Goal: Task Accomplishment & Management: Manage account settings

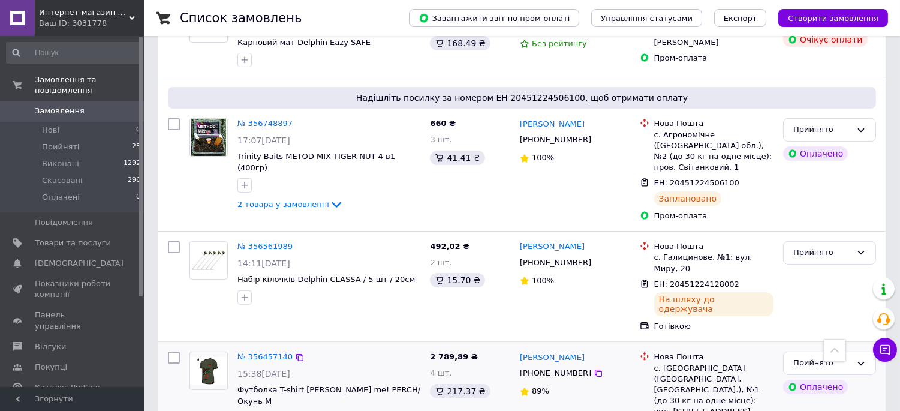
scroll to position [466, 0]
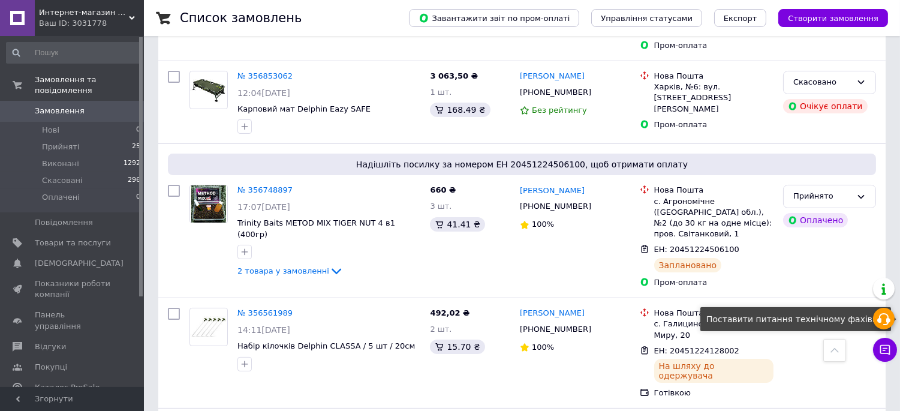
click at [882, 320] on use at bounding box center [884, 319] width 13 height 12
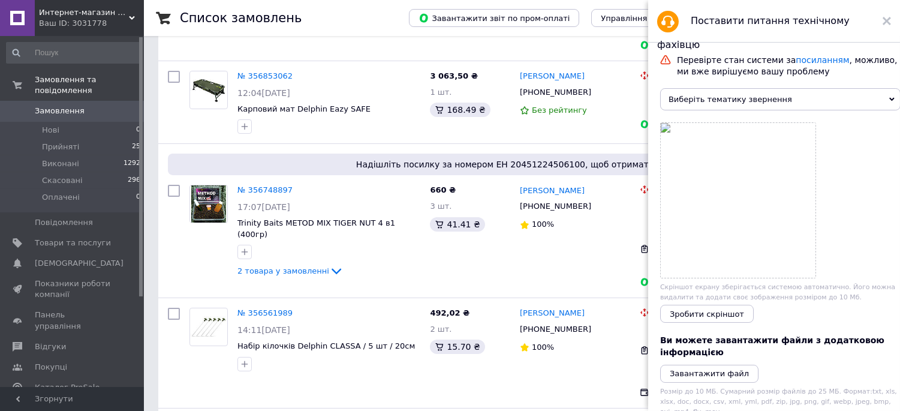
click at [890, 100] on icon at bounding box center [892, 99] width 5 height 5
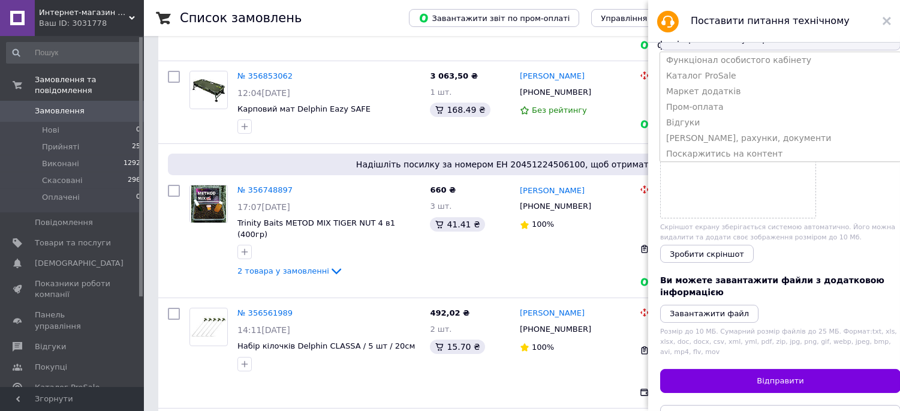
scroll to position [118, 0]
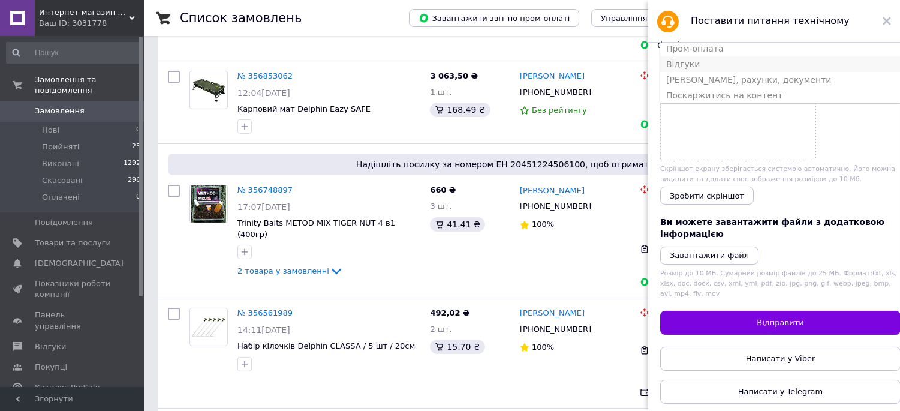
click at [682, 72] on li "Відгуки" at bounding box center [780, 64] width 241 height 16
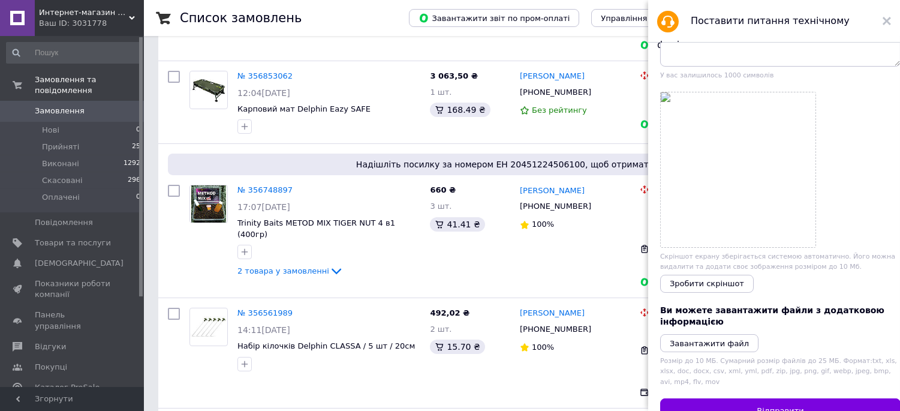
scroll to position [0, 0]
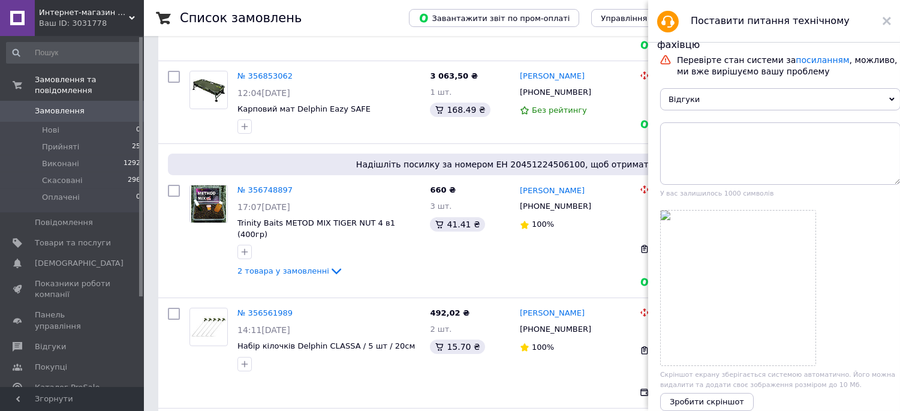
click at [890, 101] on icon at bounding box center [892, 100] width 5 height 4
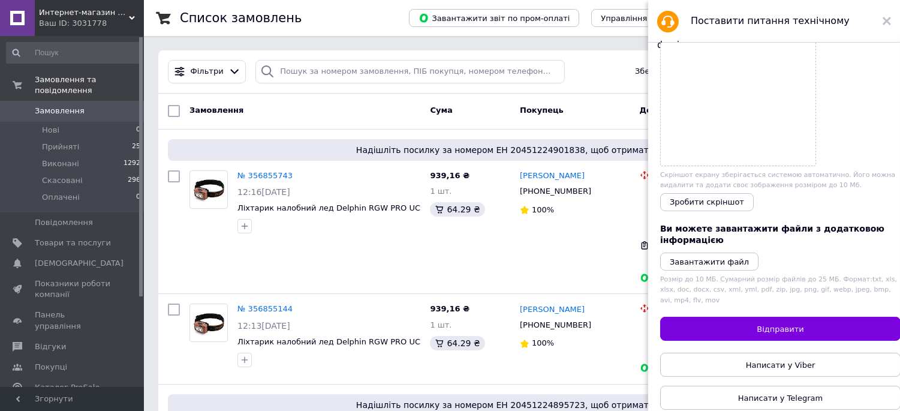
scroll to position [207, 0]
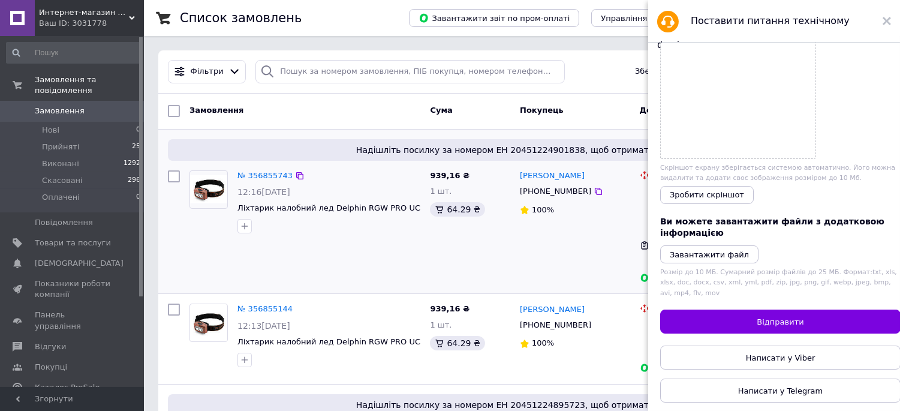
click at [540, 250] on div "[PERSON_NAME] [PHONE_NUMBER] 100%" at bounding box center [575, 228] width 120 height 124
click at [888, 22] on use at bounding box center [887, 21] width 8 height 8
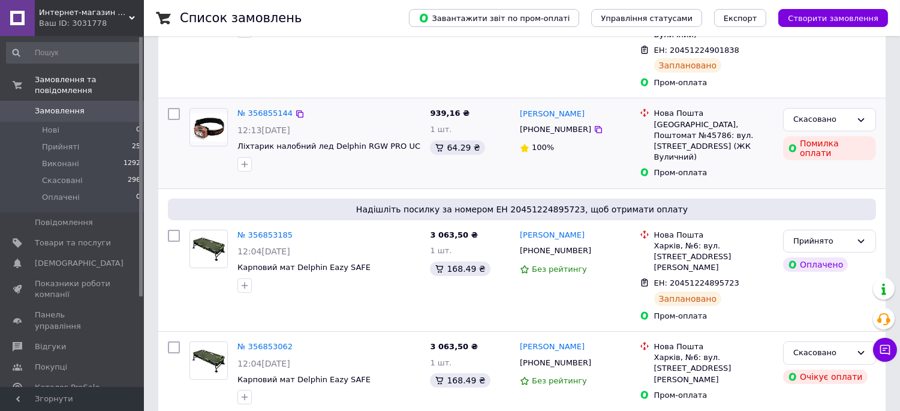
scroll to position [200, 0]
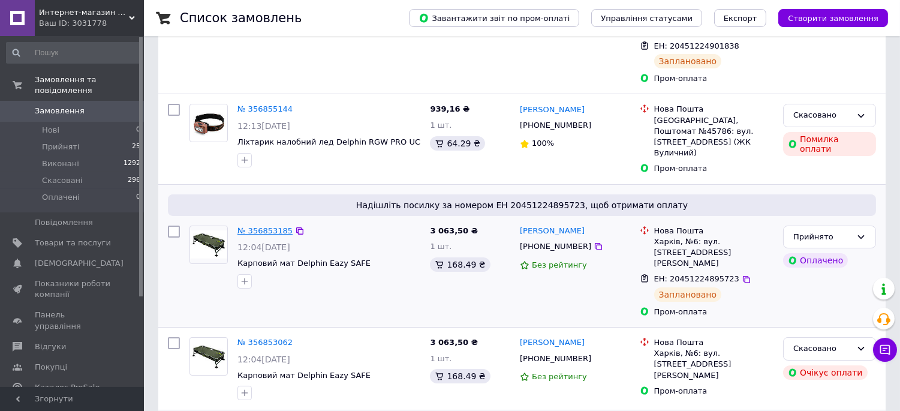
click at [271, 226] on link "№ 356853185" at bounding box center [265, 230] width 55 height 9
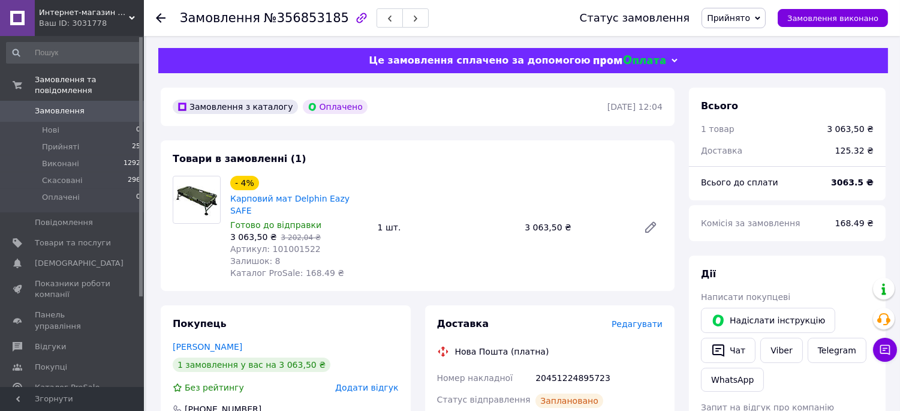
click at [155, 16] on div "Замовлення №356853185 Статус замовлення Прийнято Виконано Скасовано Оплачено За…" at bounding box center [522, 18] width 756 height 36
click at [159, 19] on icon at bounding box center [161, 18] width 10 height 10
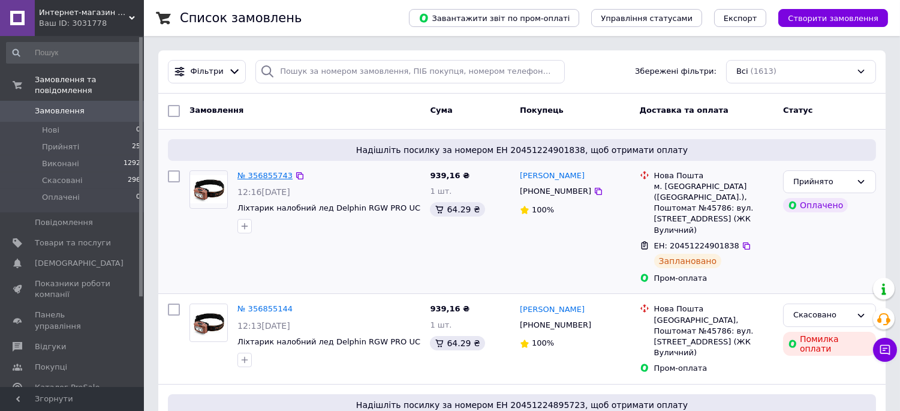
click at [266, 173] on link "№ 356855743" at bounding box center [265, 175] width 55 height 9
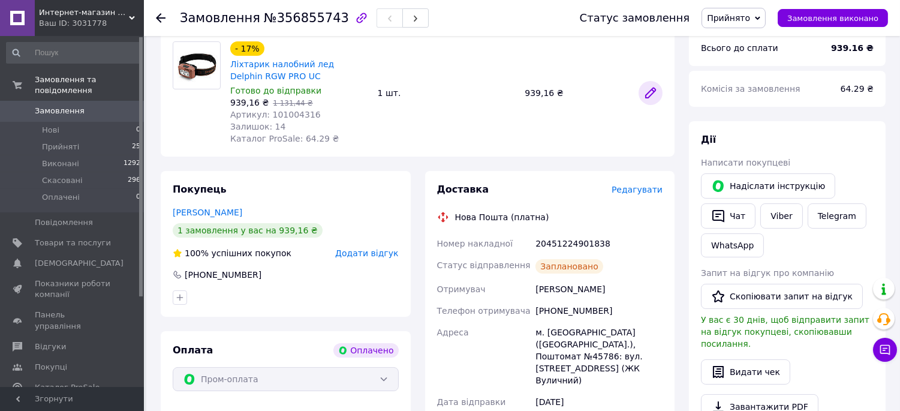
scroll to position [133, 0]
click at [156, 13] on icon at bounding box center [161, 18] width 10 height 10
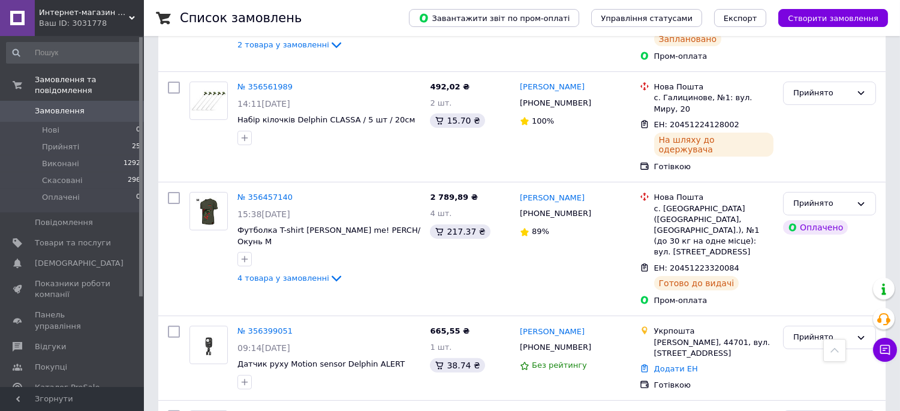
scroll to position [733, 0]
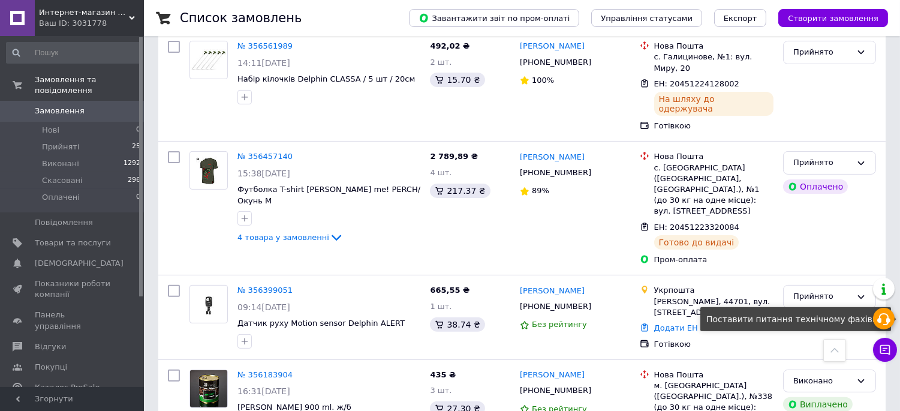
click at [890, 322] on use at bounding box center [884, 319] width 13 height 12
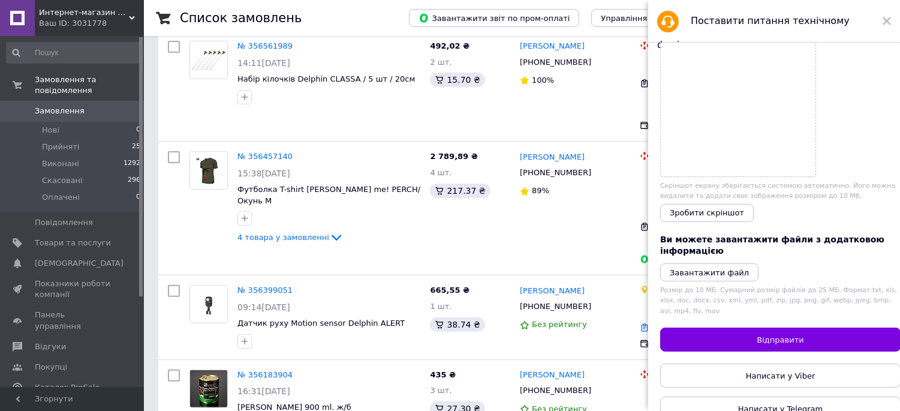
scroll to position [207, 0]
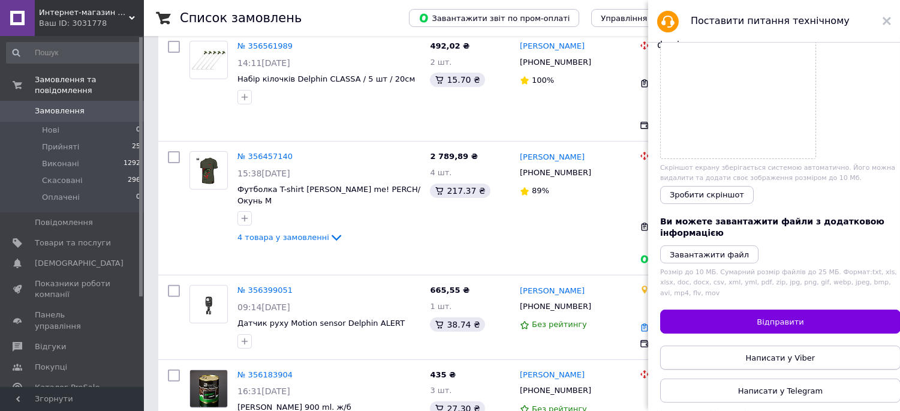
click at [754, 355] on span "Написати у Viber" at bounding box center [781, 357] width 70 height 9
click at [762, 355] on span "Написати у Viber" at bounding box center [781, 357] width 70 height 9
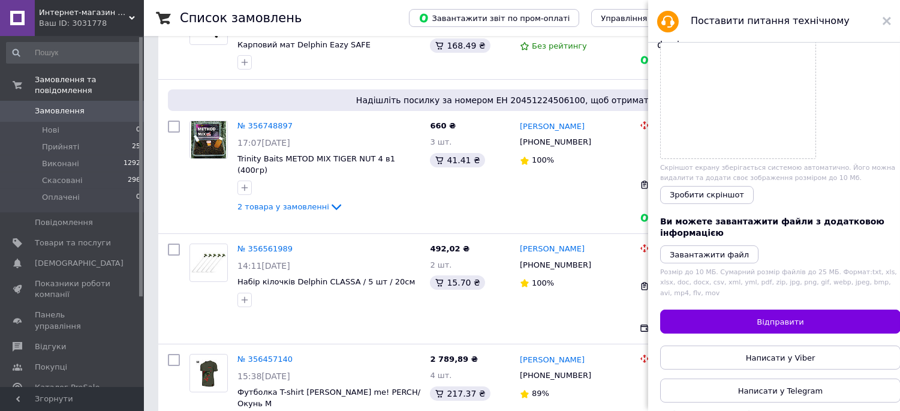
scroll to position [266, 0]
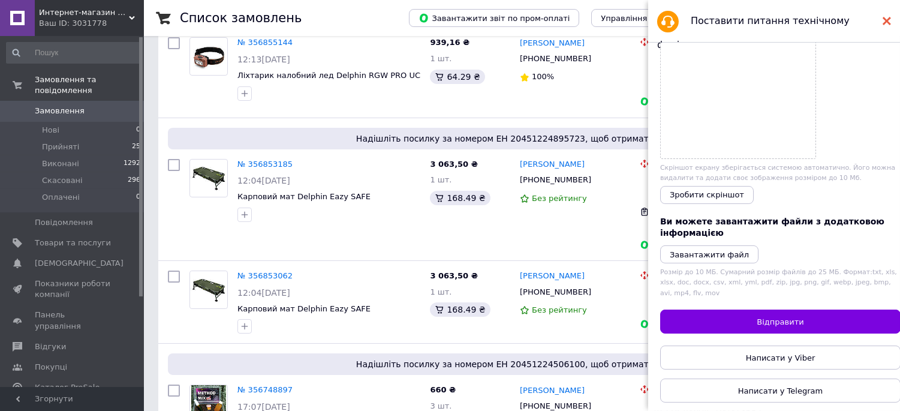
click at [884, 25] on use at bounding box center [887, 21] width 8 height 8
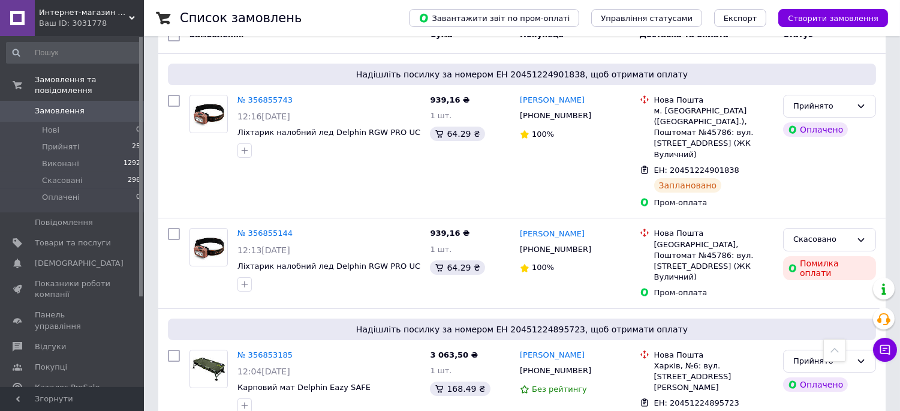
scroll to position [0, 0]
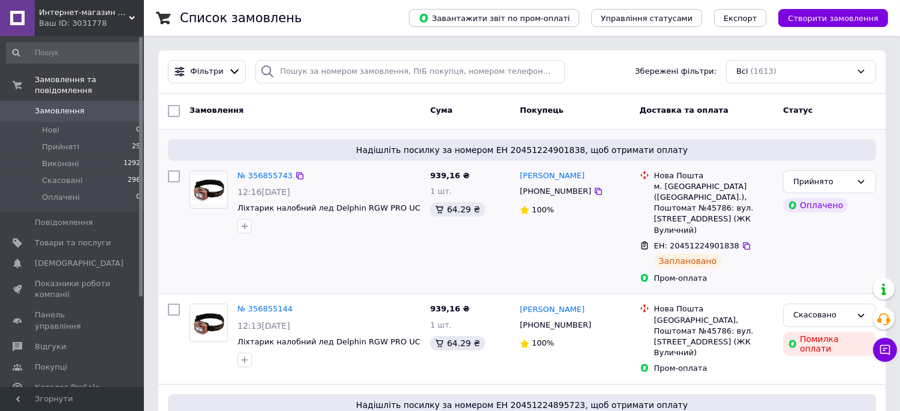
click at [677, 273] on div "Пром-оплата" at bounding box center [713, 278] width 119 height 11
